Goal: Task Accomplishment & Management: Manage account settings

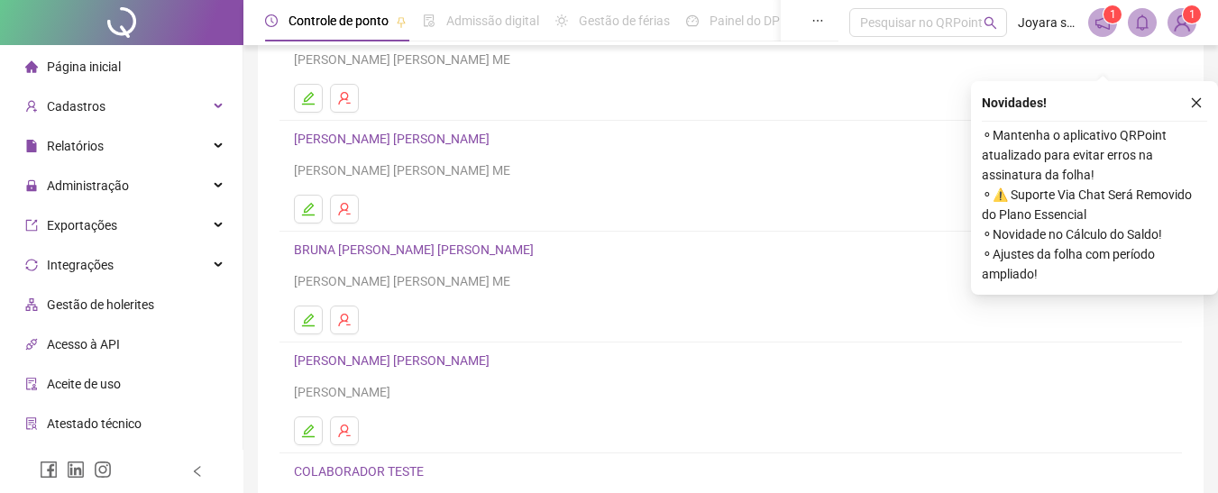
scroll to position [379, 0]
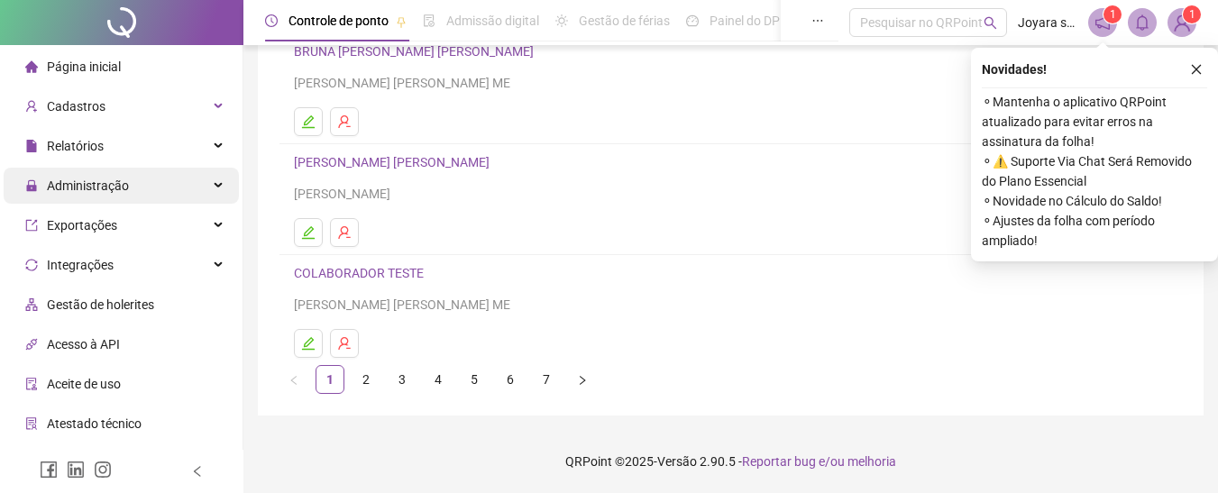
click at [81, 176] on span "Administração" at bounding box center [77, 186] width 104 height 36
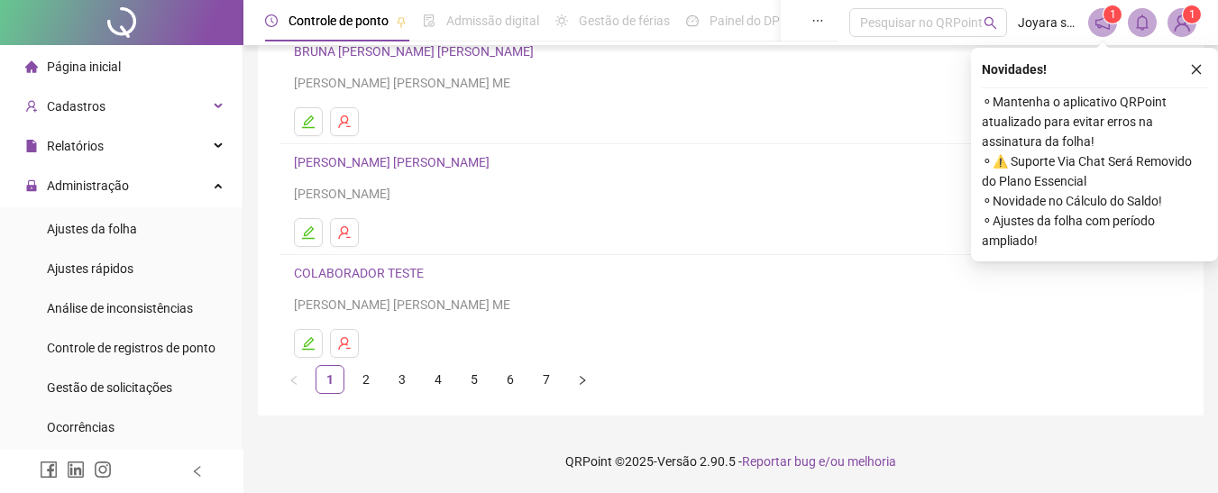
click at [119, 381] on span "Gestão de solicitações" at bounding box center [109, 388] width 125 height 14
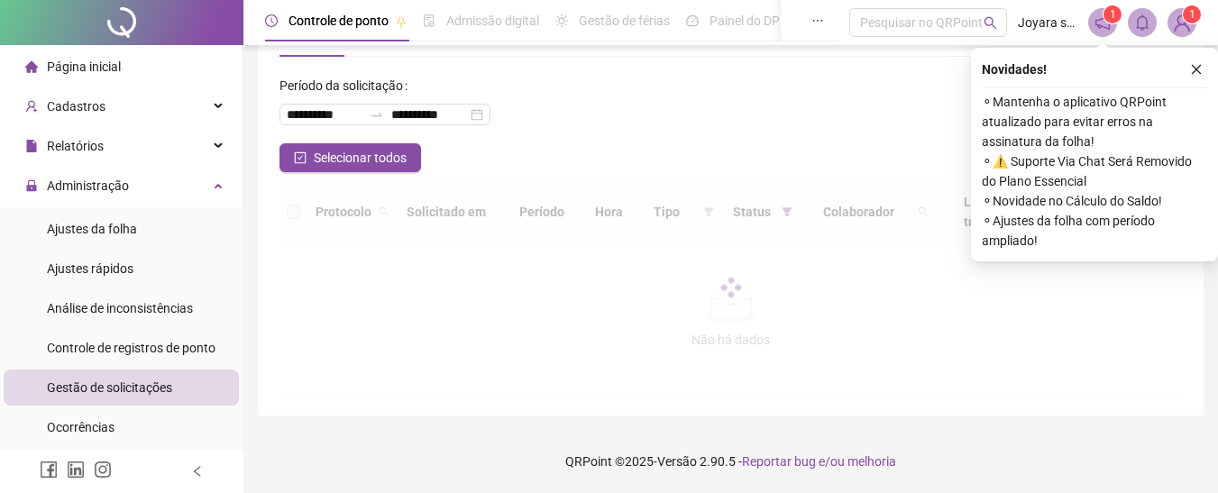
scroll to position [66, 0]
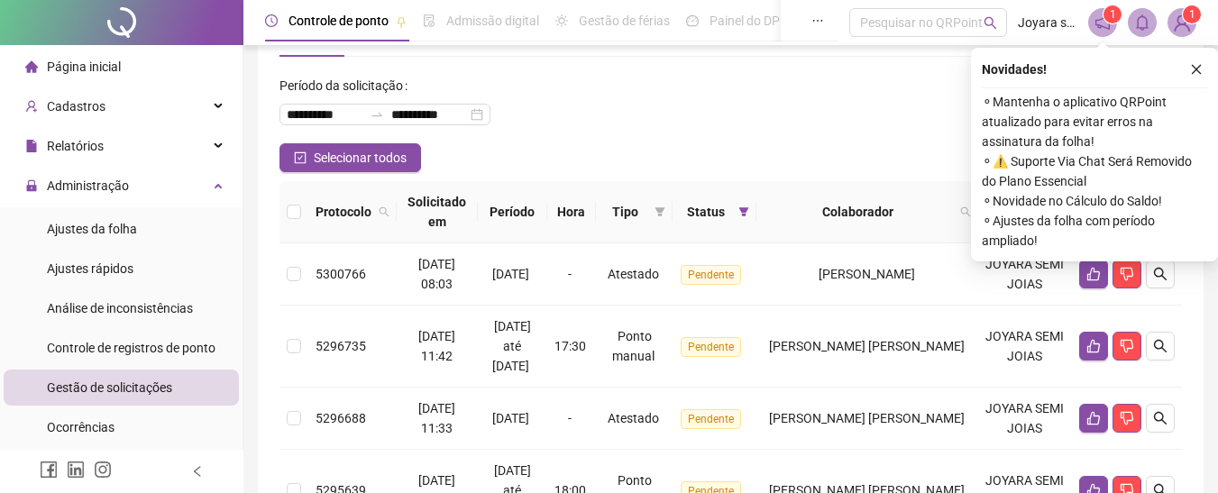
click at [1197, 64] on icon "close" at bounding box center [1196, 69] width 13 height 13
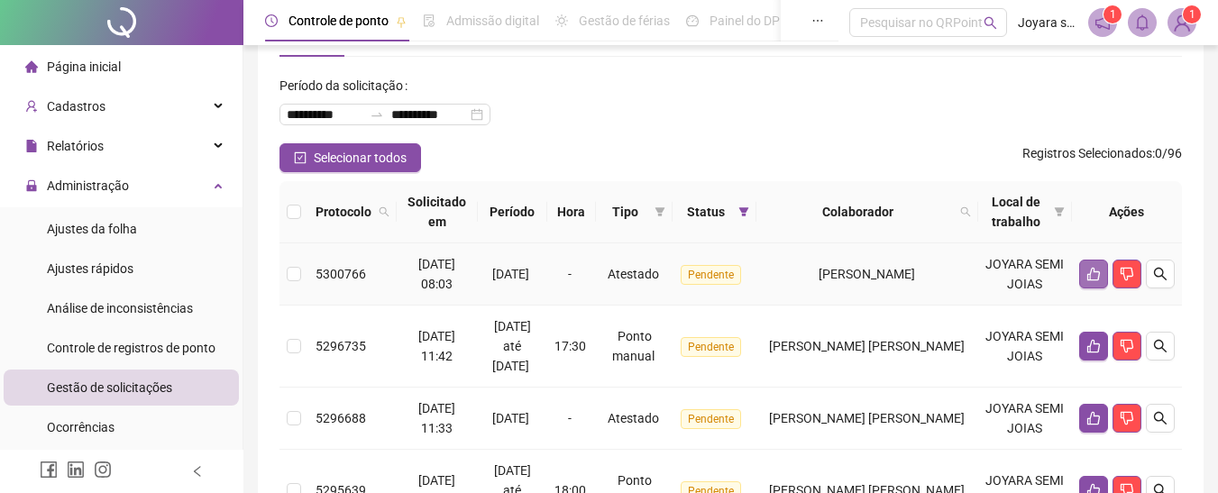
click at [1083, 271] on button "button" at bounding box center [1093, 274] width 29 height 29
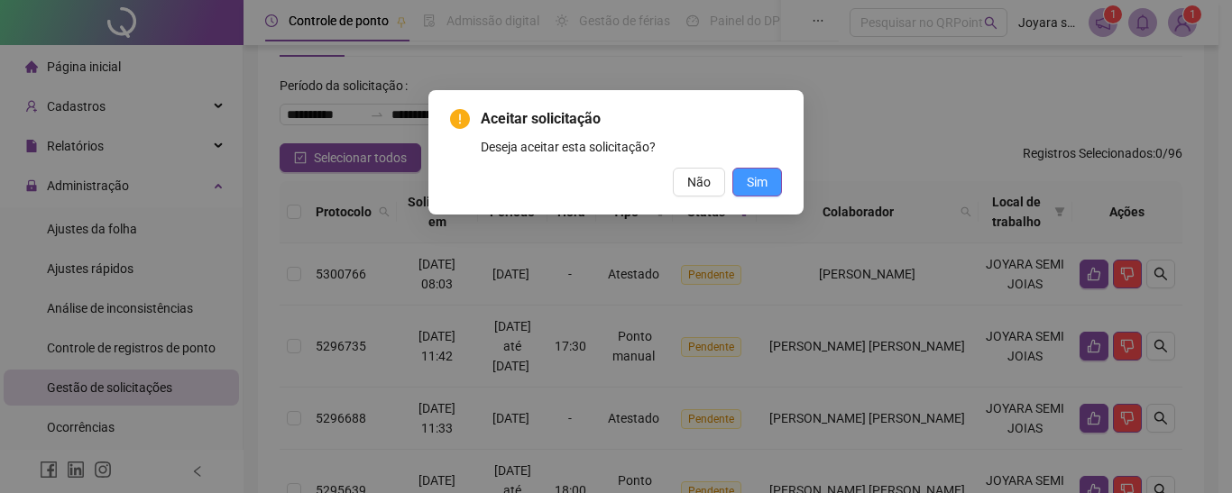
click at [771, 179] on button "Sim" at bounding box center [757, 182] width 50 height 29
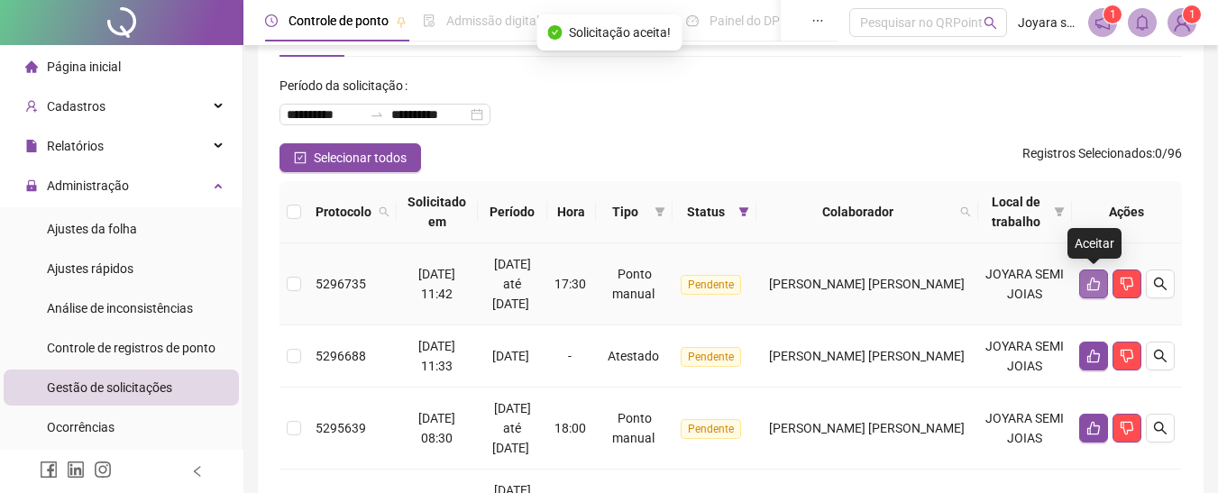
click at [1092, 278] on icon "like" at bounding box center [1093, 285] width 13 height 14
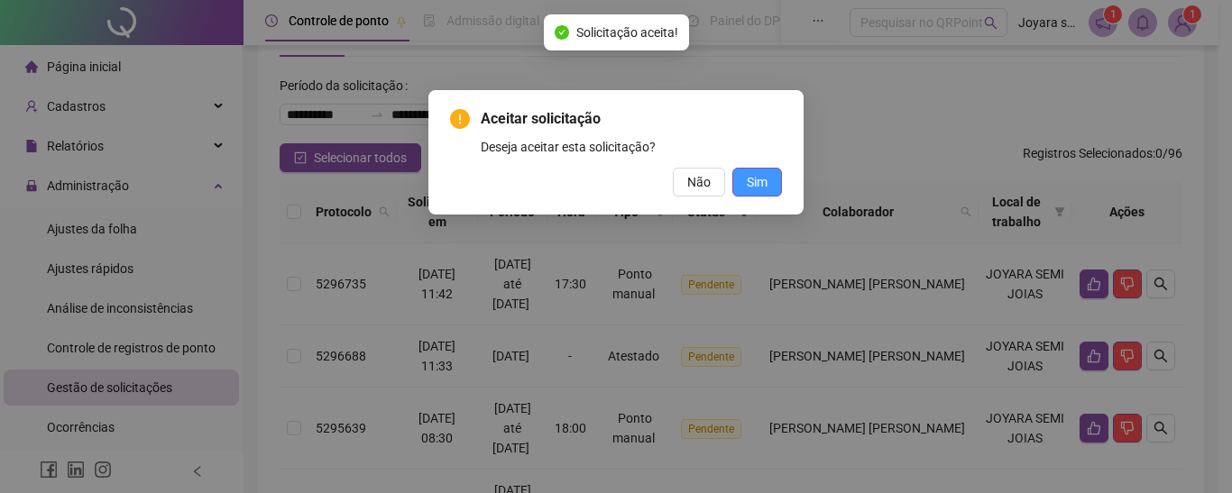
click at [757, 177] on span "Sim" at bounding box center [757, 182] width 21 height 20
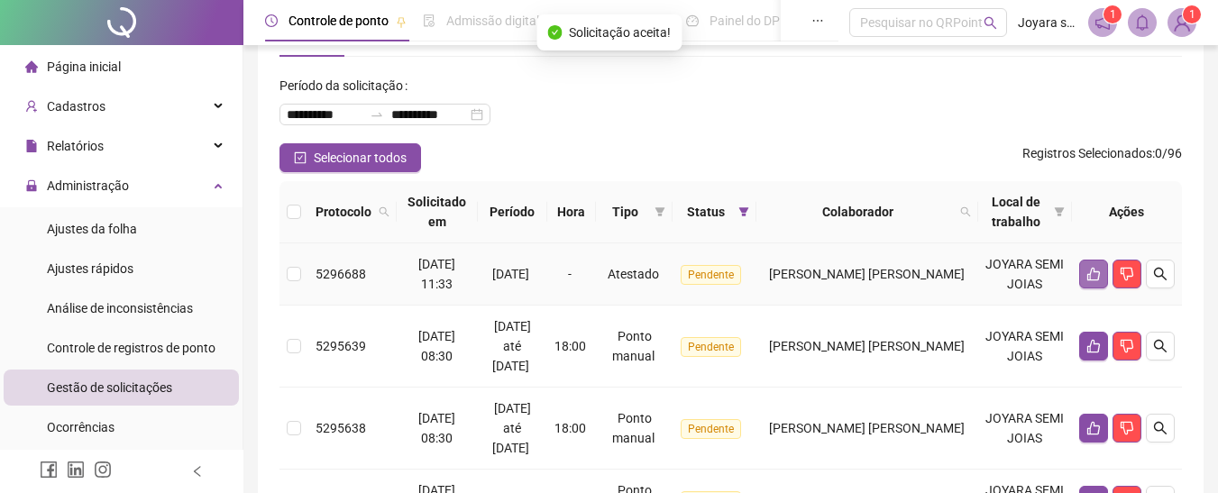
click at [1089, 266] on button "button" at bounding box center [1093, 274] width 29 height 29
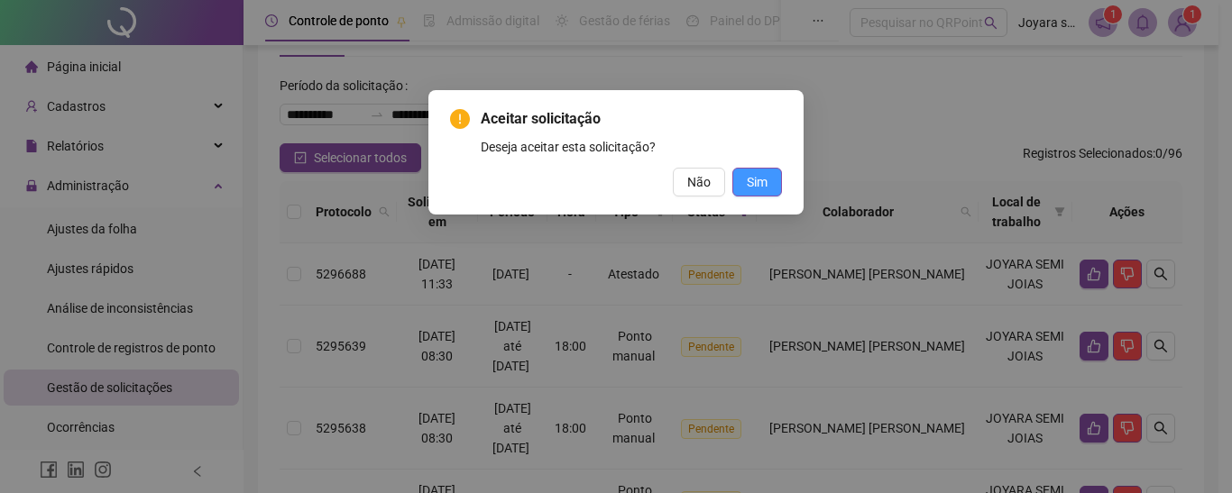
click at [754, 170] on button "Sim" at bounding box center [757, 182] width 50 height 29
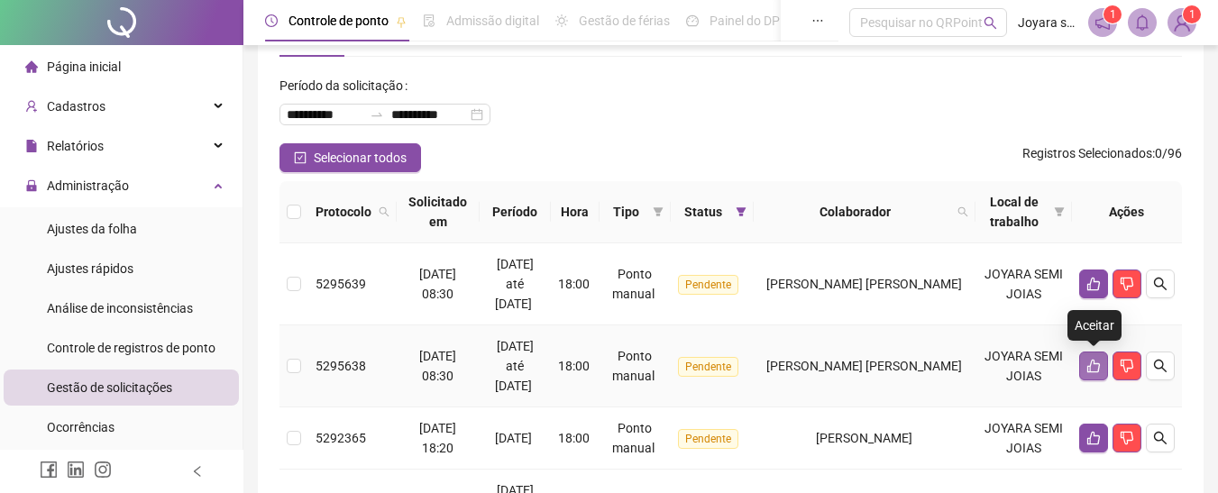
click at [1085, 362] on button "button" at bounding box center [1093, 366] width 29 height 29
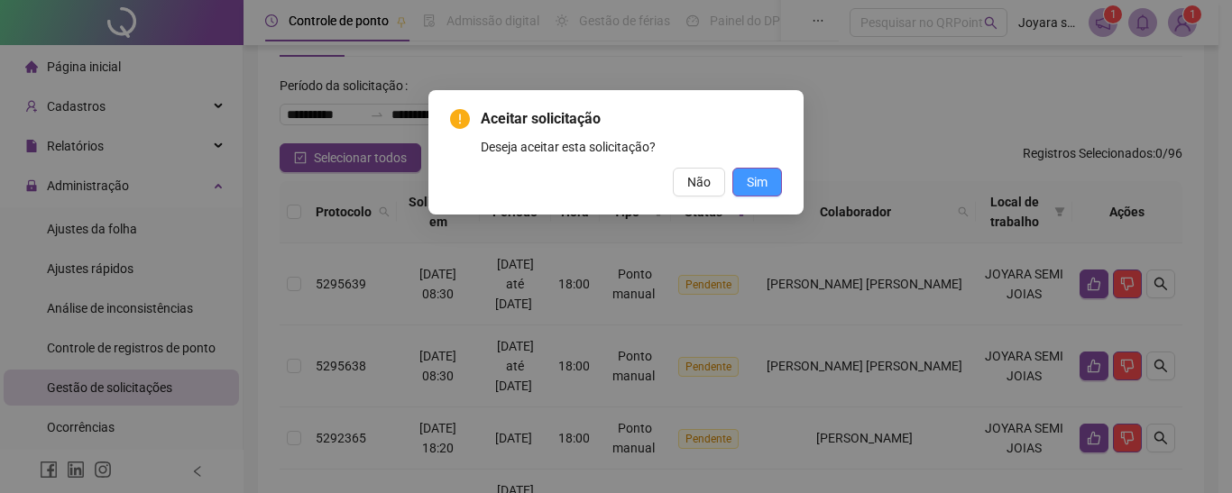
click at [762, 179] on span "Sim" at bounding box center [757, 182] width 21 height 20
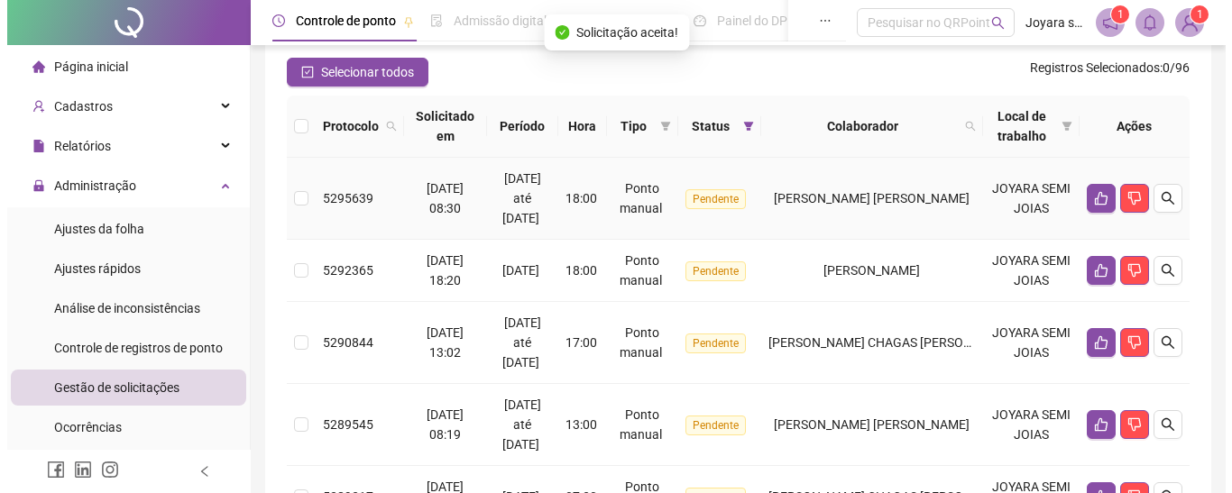
scroll to position [156, 0]
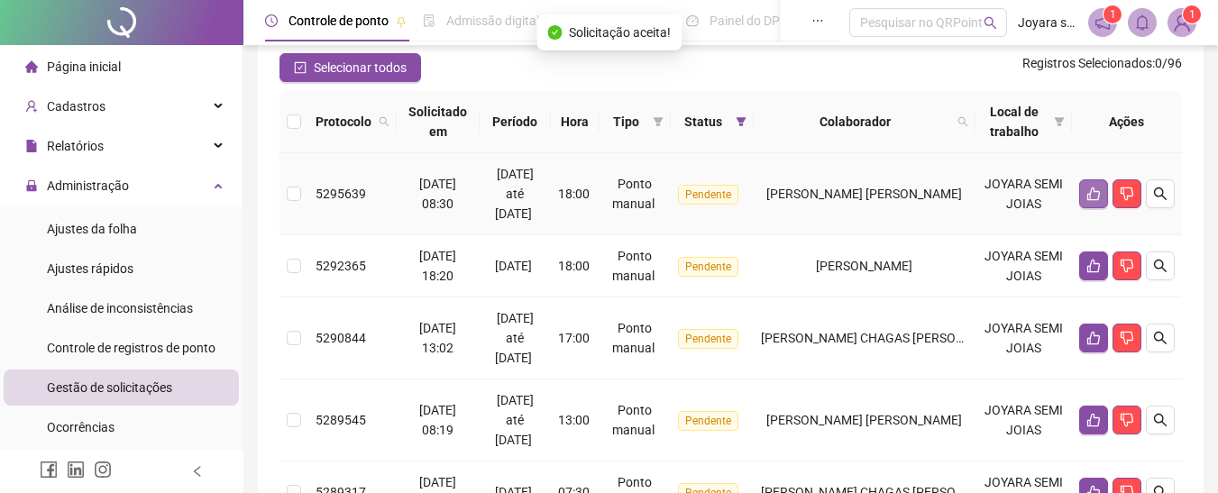
click at [1084, 195] on button "button" at bounding box center [1093, 193] width 29 height 29
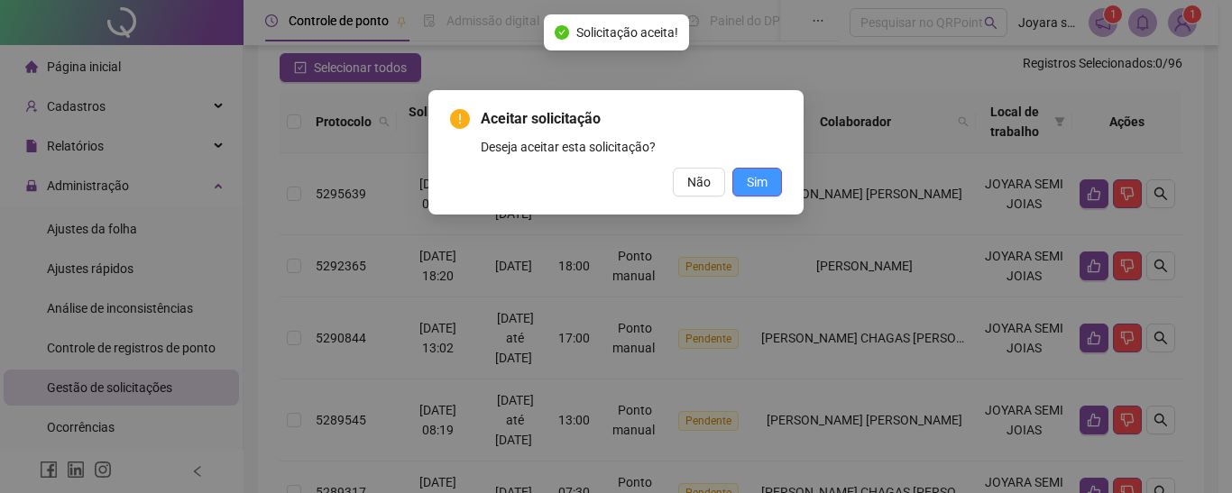
click at [770, 182] on button "Sim" at bounding box center [757, 182] width 50 height 29
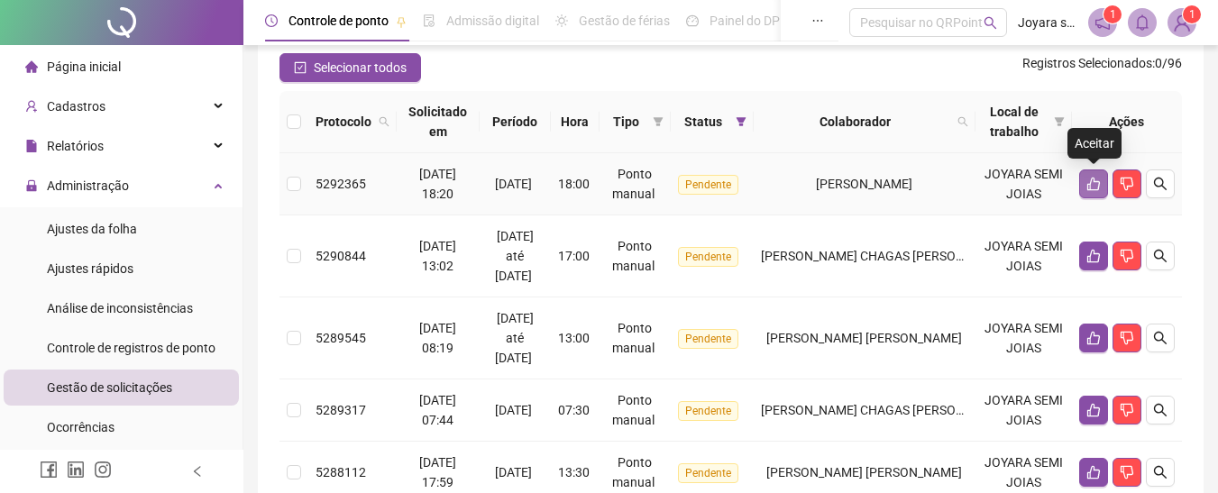
click at [1089, 179] on icon "like" at bounding box center [1094, 184] width 14 height 14
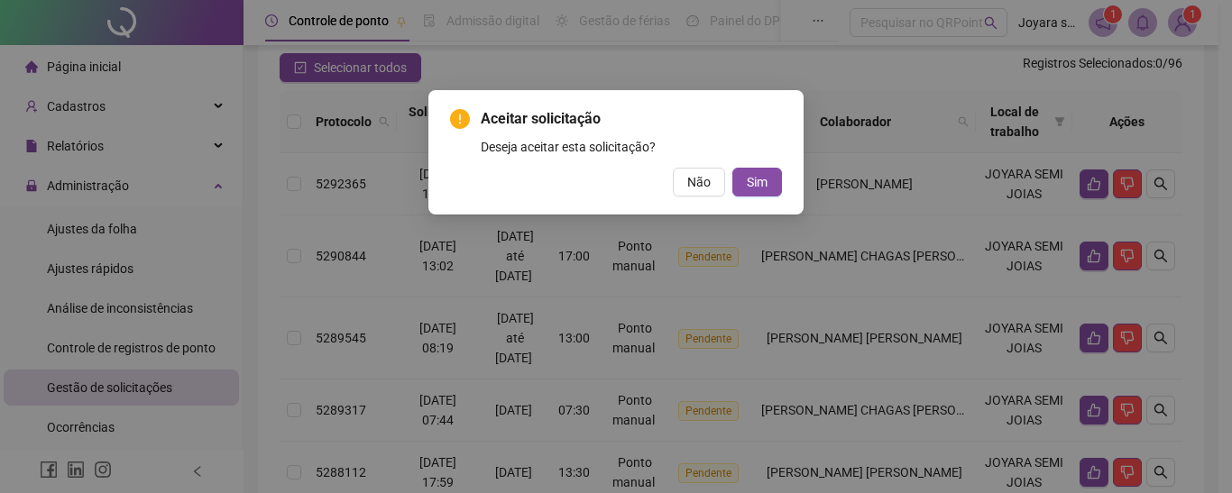
drag, startPoint x: 773, startPoint y: 187, endPoint x: 792, endPoint y: 193, distance: 20.0
click at [773, 188] on button "Sim" at bounding box center [757, 182] width 50 height 29
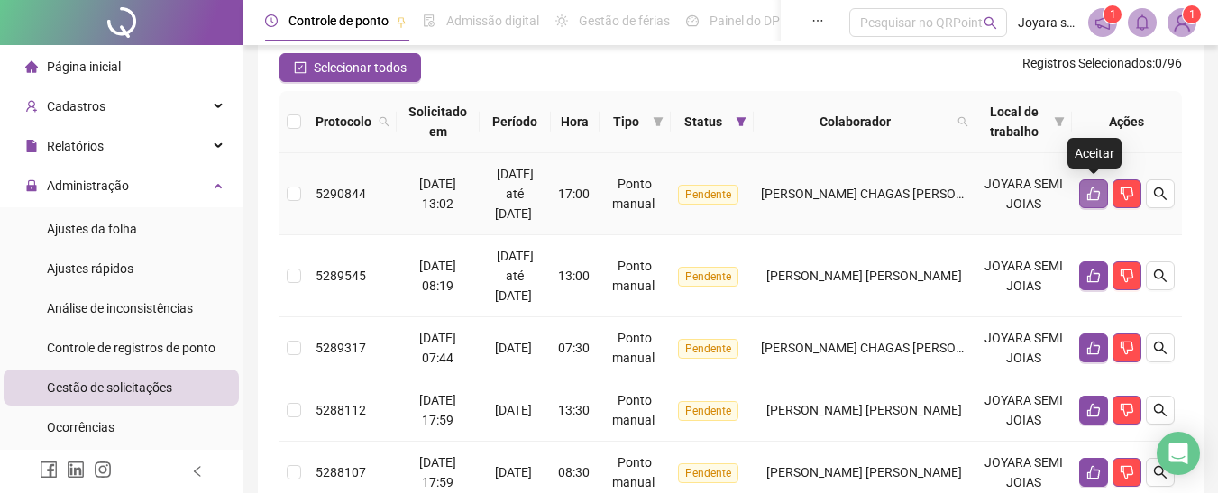
click at [1087, 191] on icon "like" at bounding box center [1094, 194] width 14 height 14
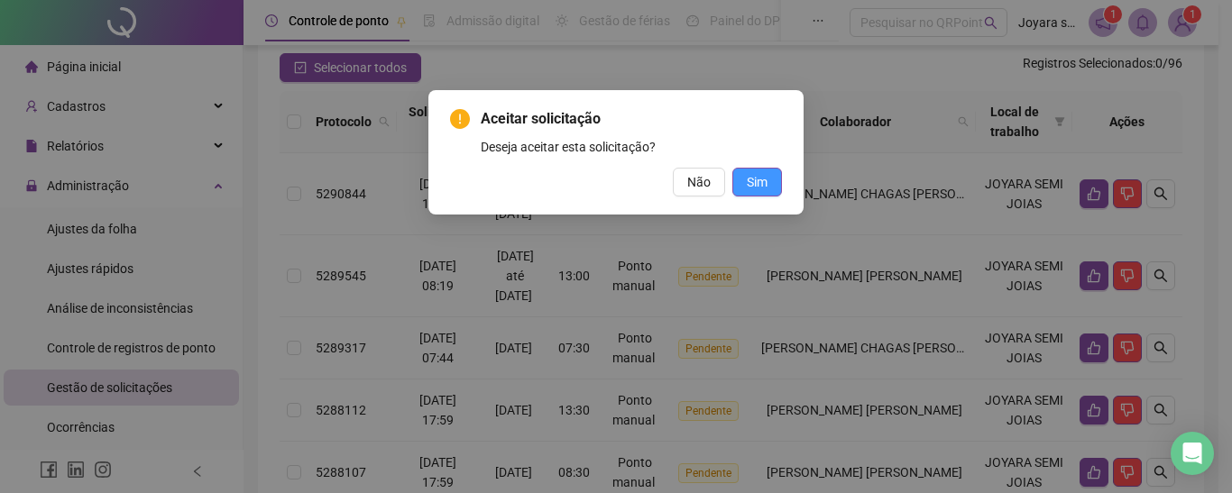
click at [766, 187] on span "Sim" at bounding box center [757, 182] width 21 height 20
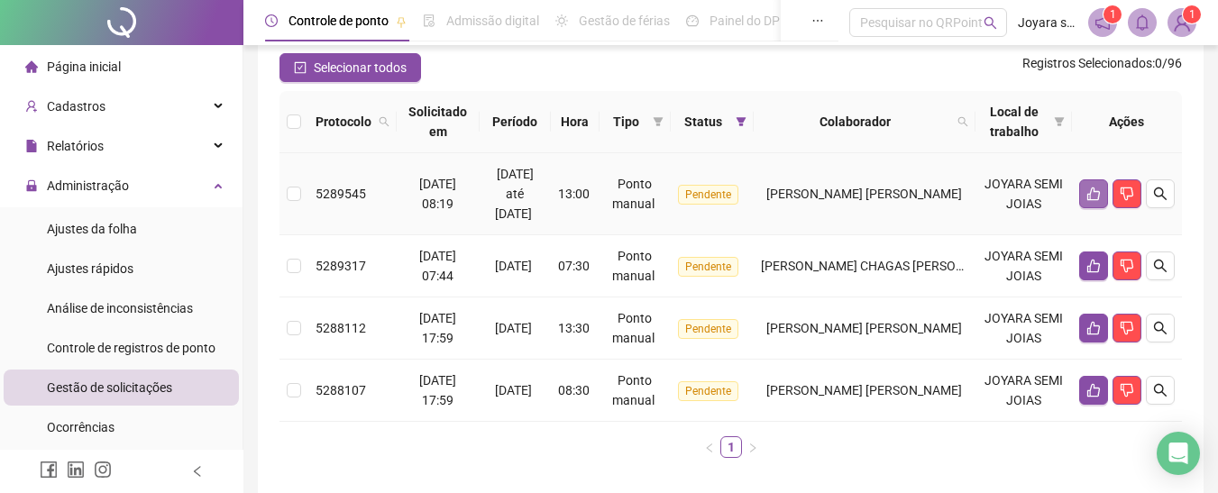
click at [1086, 190] on button "button" at bounding box center [1093, 193] width 29 height 29
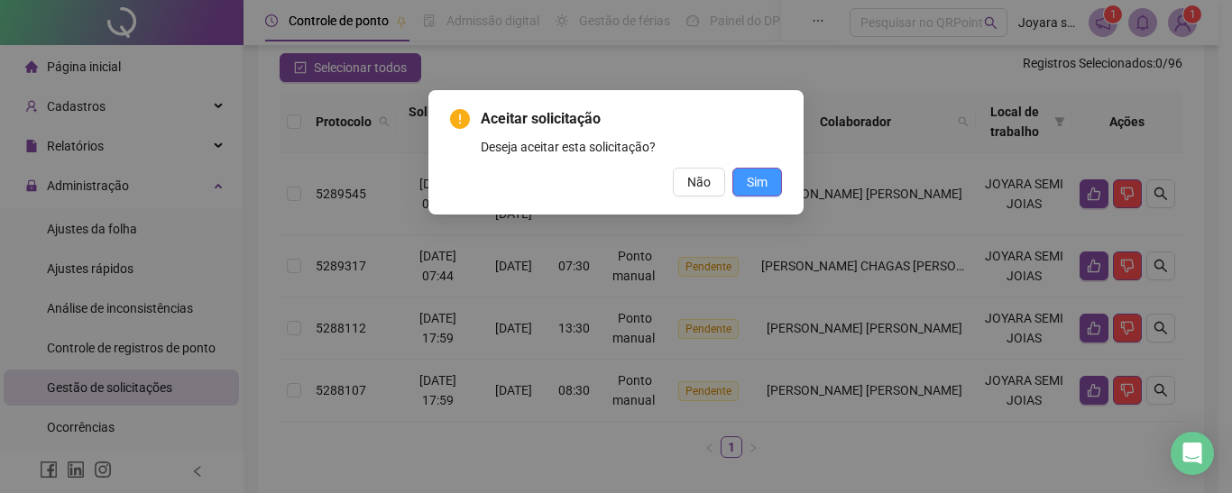
click at [765, 178] on span "Sim" at bounding box center [757, 182] width 21 height 20
click at [770, 186] on button "Sim" at bounding box center [757, 182] width 50 height 29
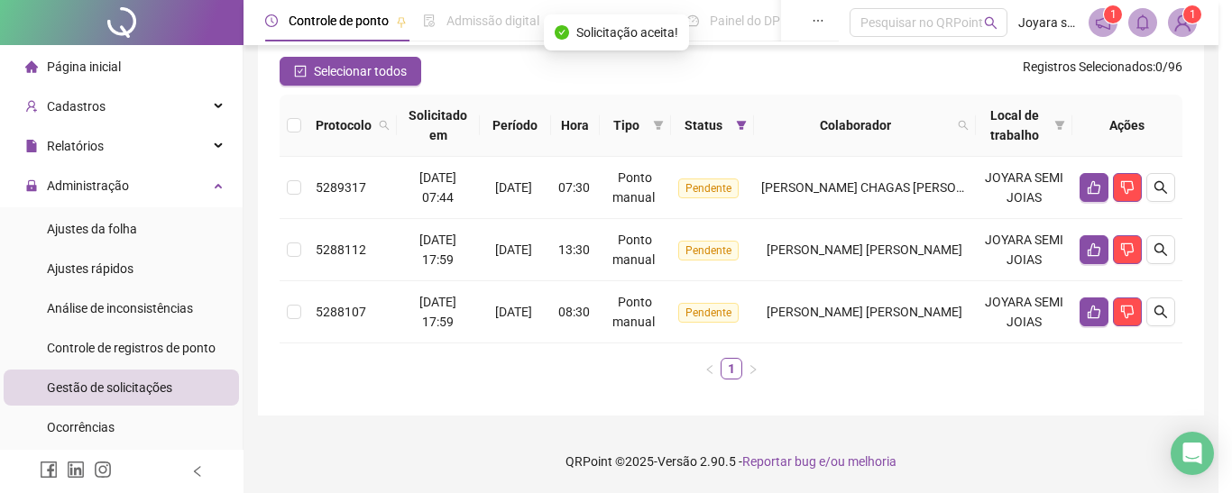
scroll to position [152, 0]
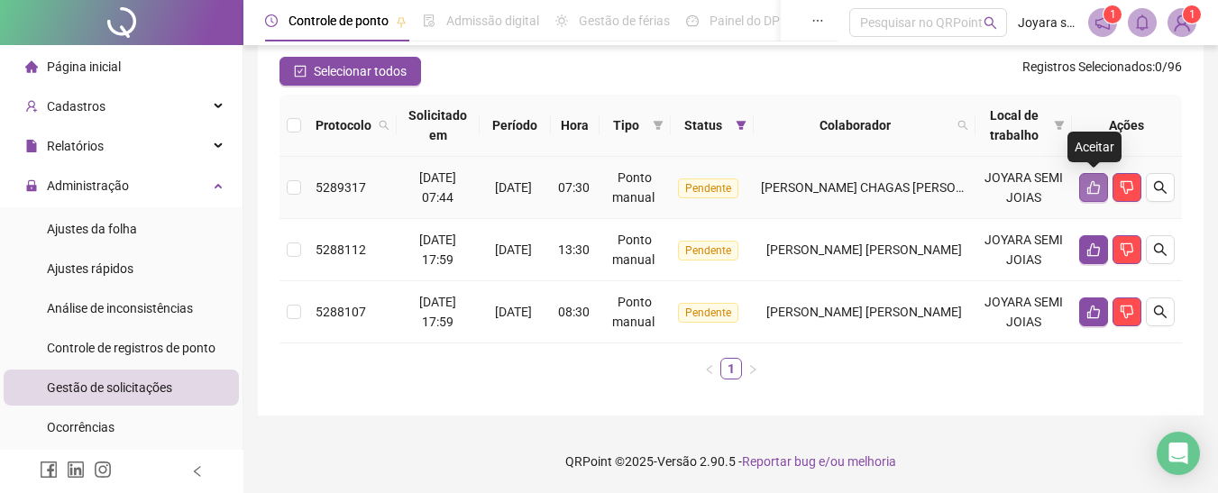
click at [1090, 188] on icon "like" at bounding box center [1093, 188] width 13 height 14
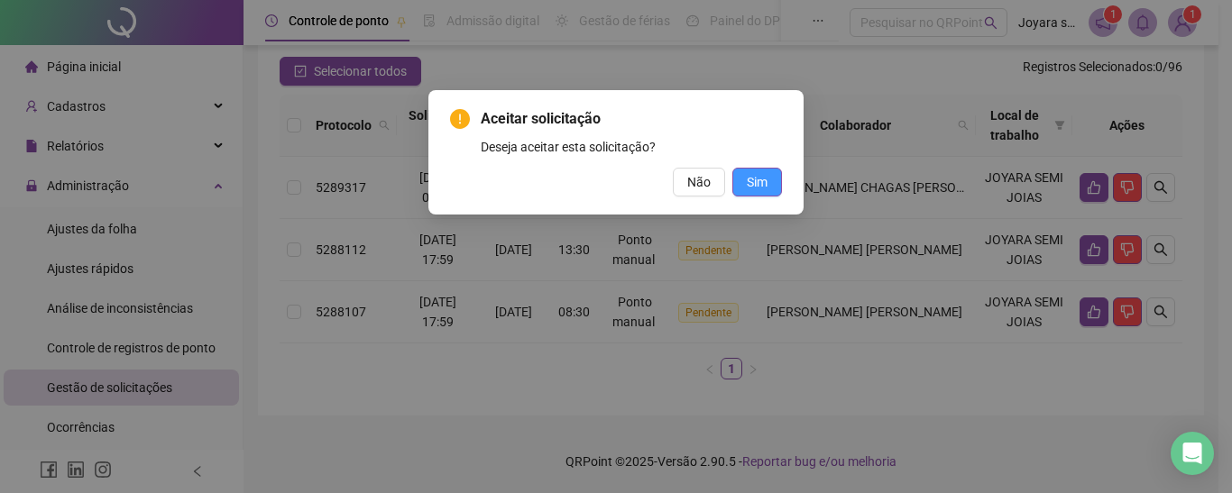
click at [758, 181] on span "Sim" at bounding box center [757, 182] width 21 height 20
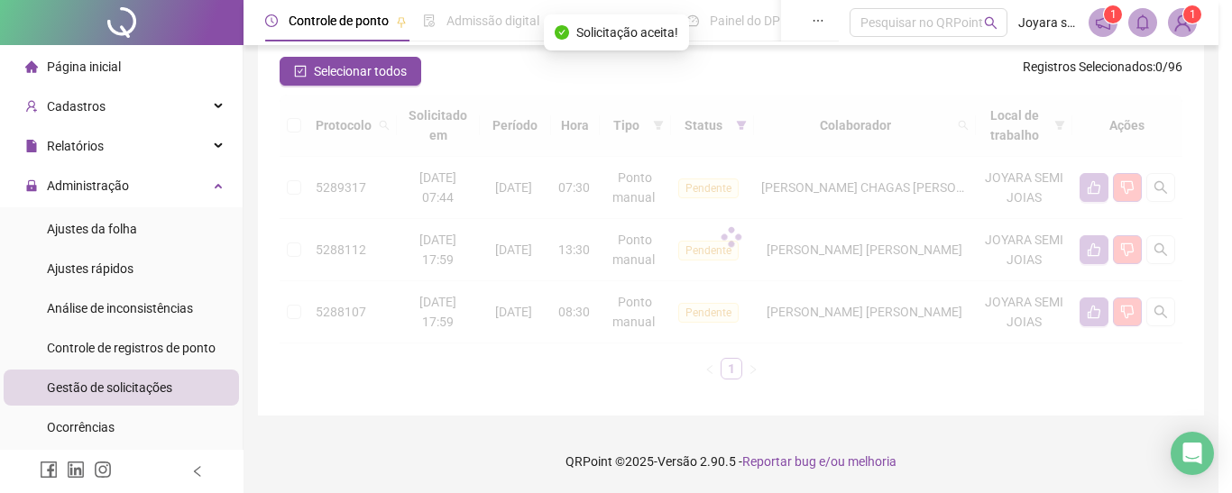
scroll to position [90, 0]
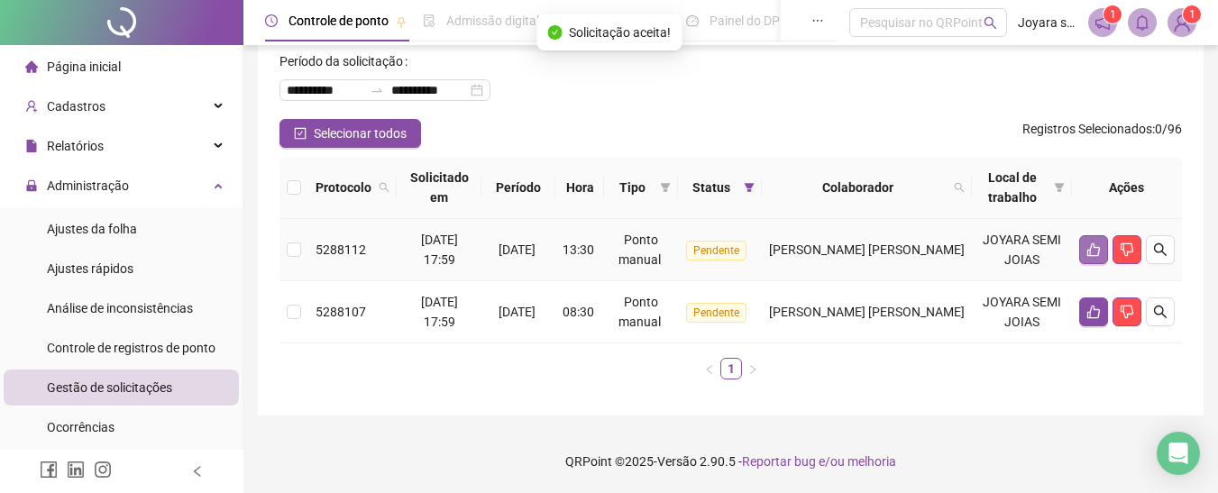
click at [1088, 253] on icon "like" at bounding box center [1093, 250] width 13 height 14
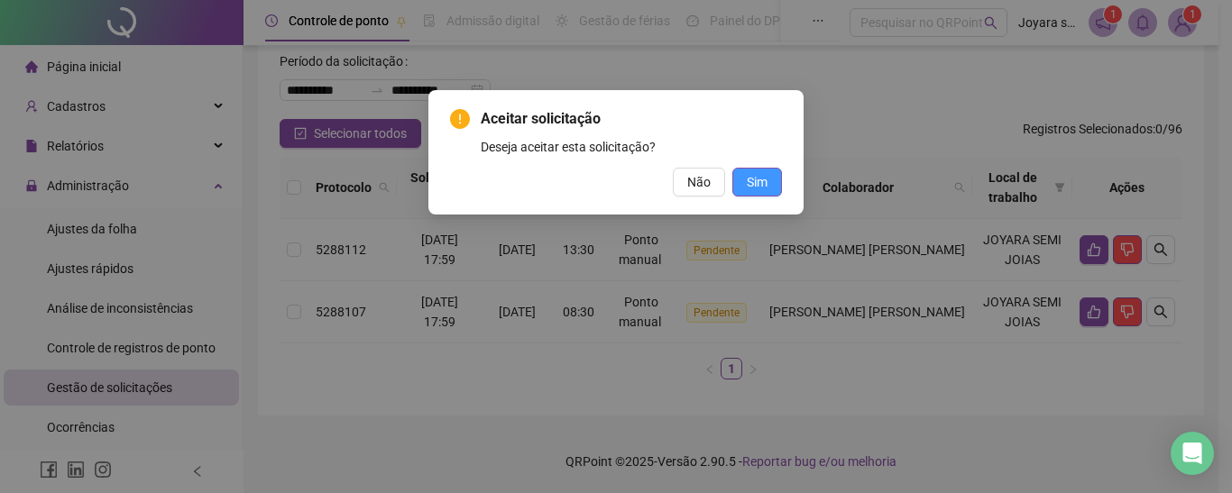
click at [745, 171] on button "Sim" at bounding box center [757, 182] width 50 height 29
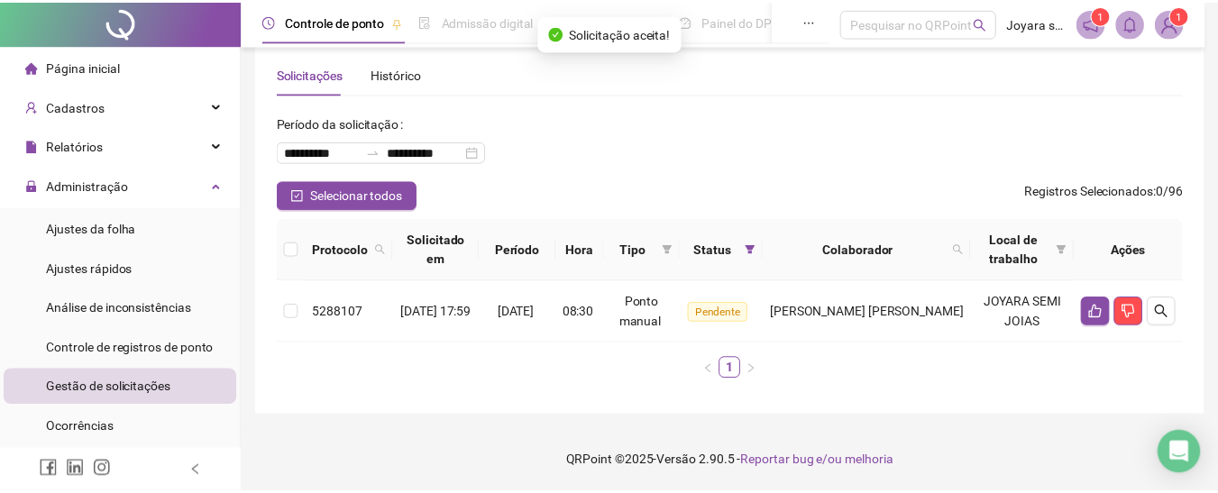
scroll to position [28, 0]
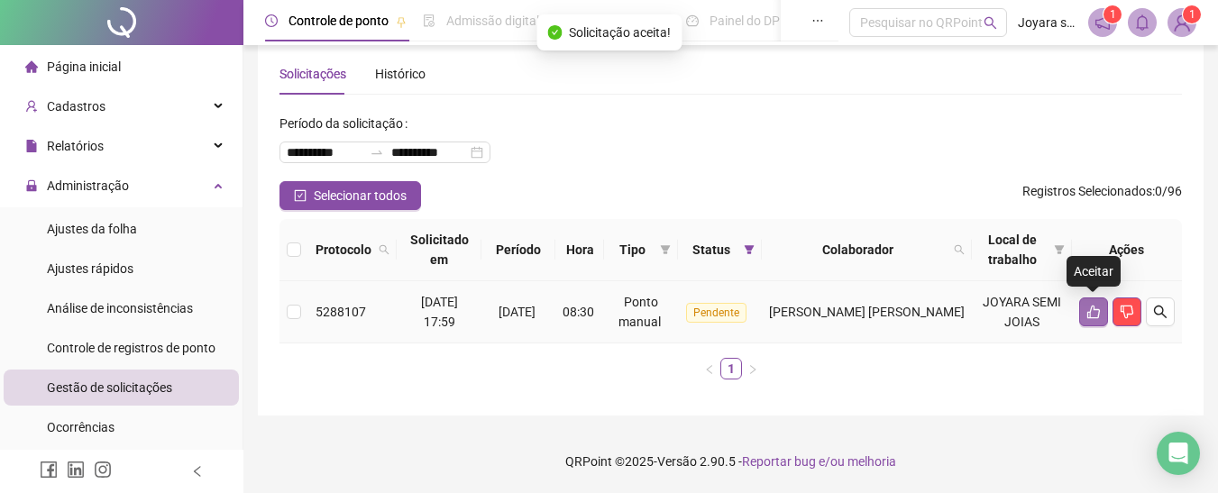
click at [1087, 310] on icon "like" at bounding box center [1094, 312] width 14 height 14
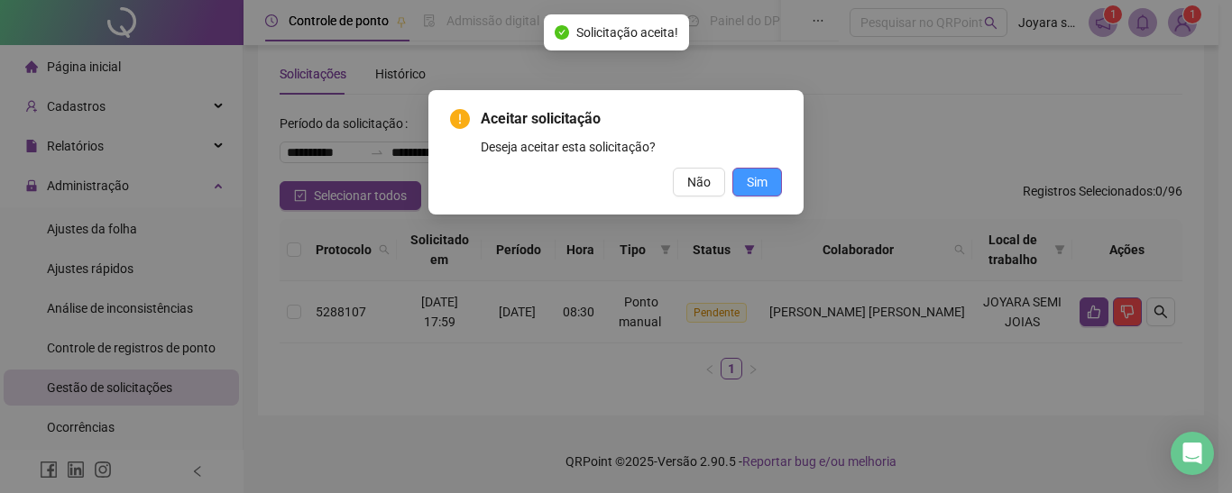
click at [775, 187] on button "Sim" at bounding box center [757, 182] width 50 height 29
